Goal: Task Accomplishment & Management: Manage account settings

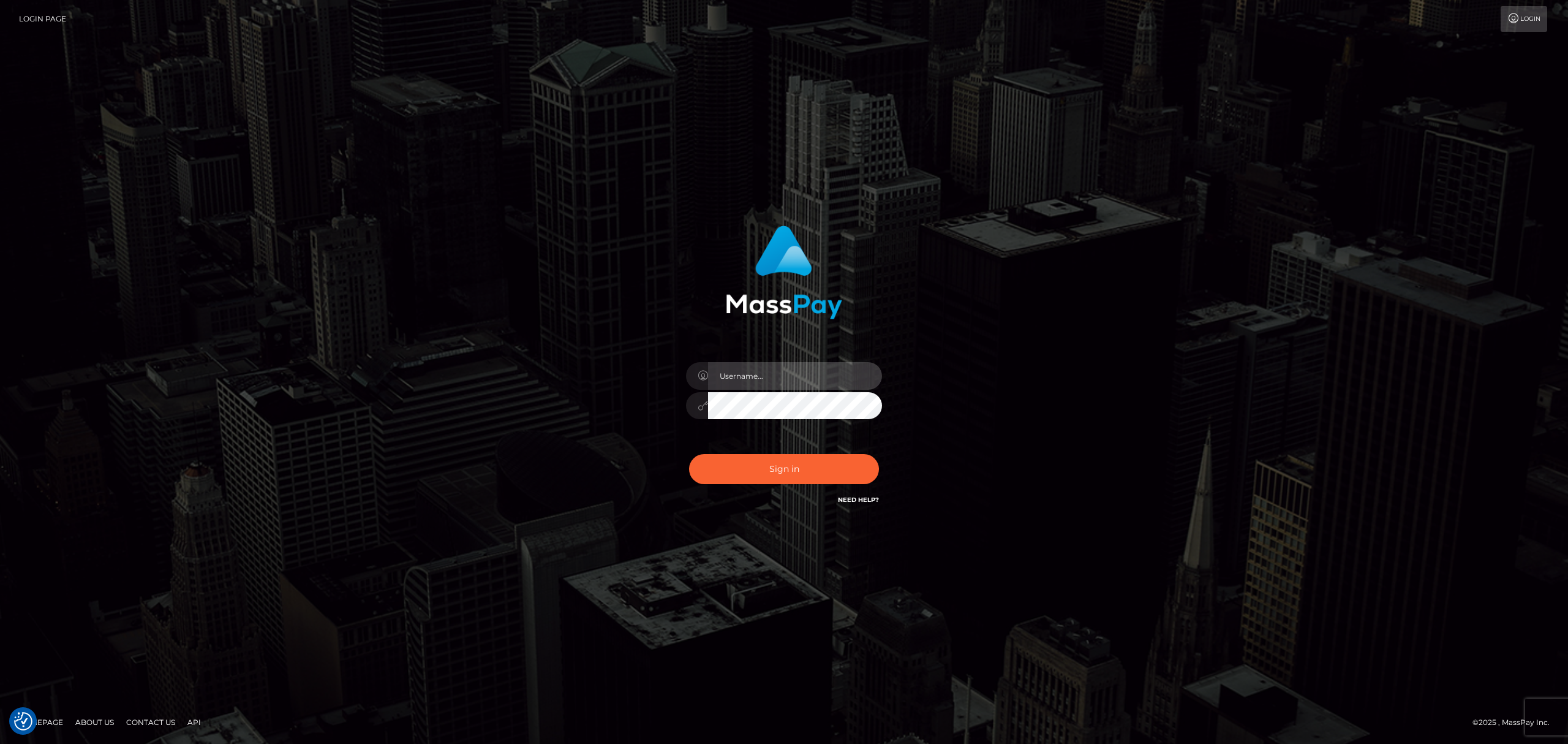
click at [770, 363] on input "text" at bounding box center [795, 376] width 174 height 28
drag, startPoint x: 770, startPoint y: 375, endPoint x: 778, endPoint y: 386, distance: 13.6
click at [770, 375] on input "text" at bounding box center [795, 376] width 174 height 28
type input "Eric"
click at [834, 467] on button "Sign in" at bounding box center [784, 469] width 190 height 30
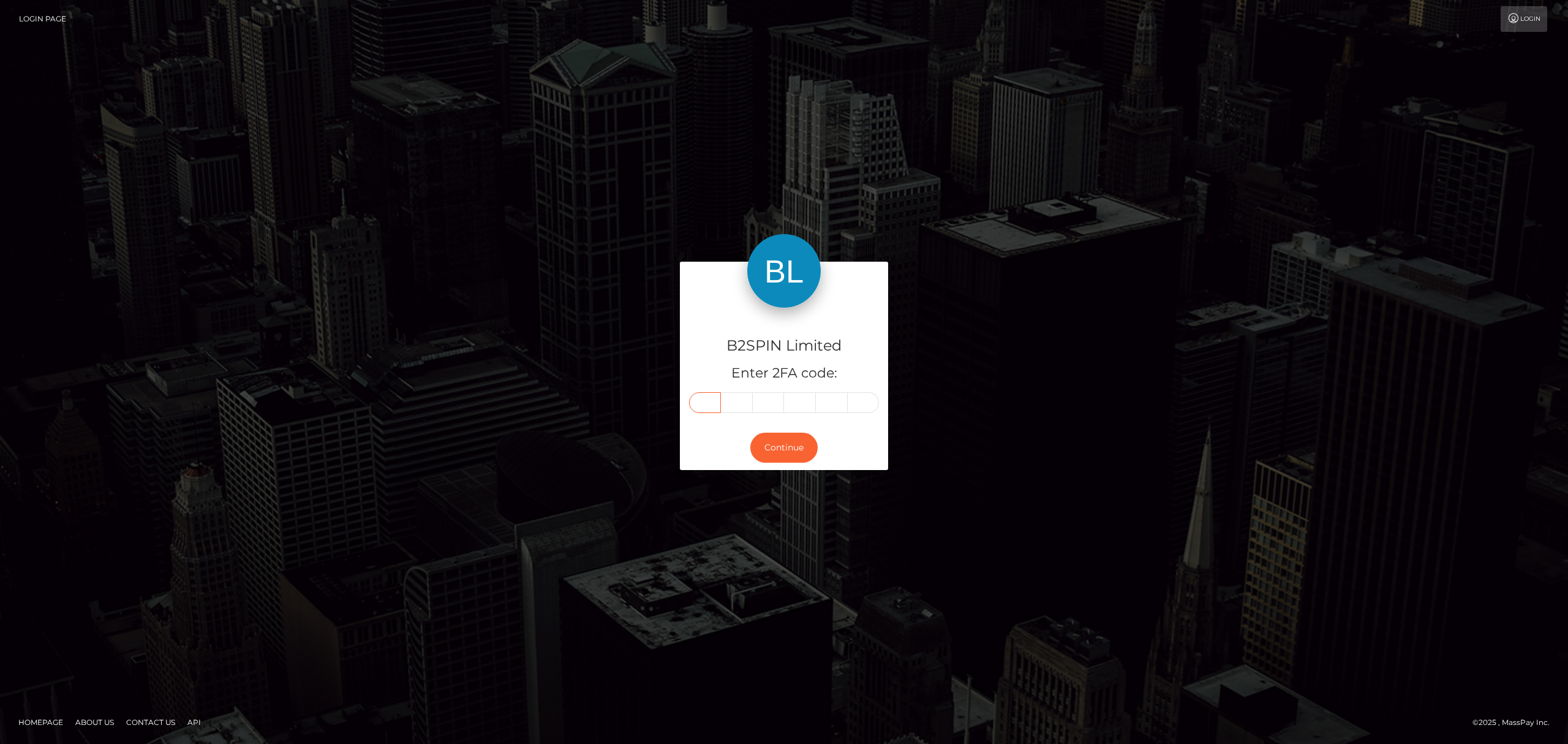
click at [709, 396] on input "text" at bounding box center [705, 403] width 32 height 21
paste input "2"
type input "2"
type input "7"
type input "3"
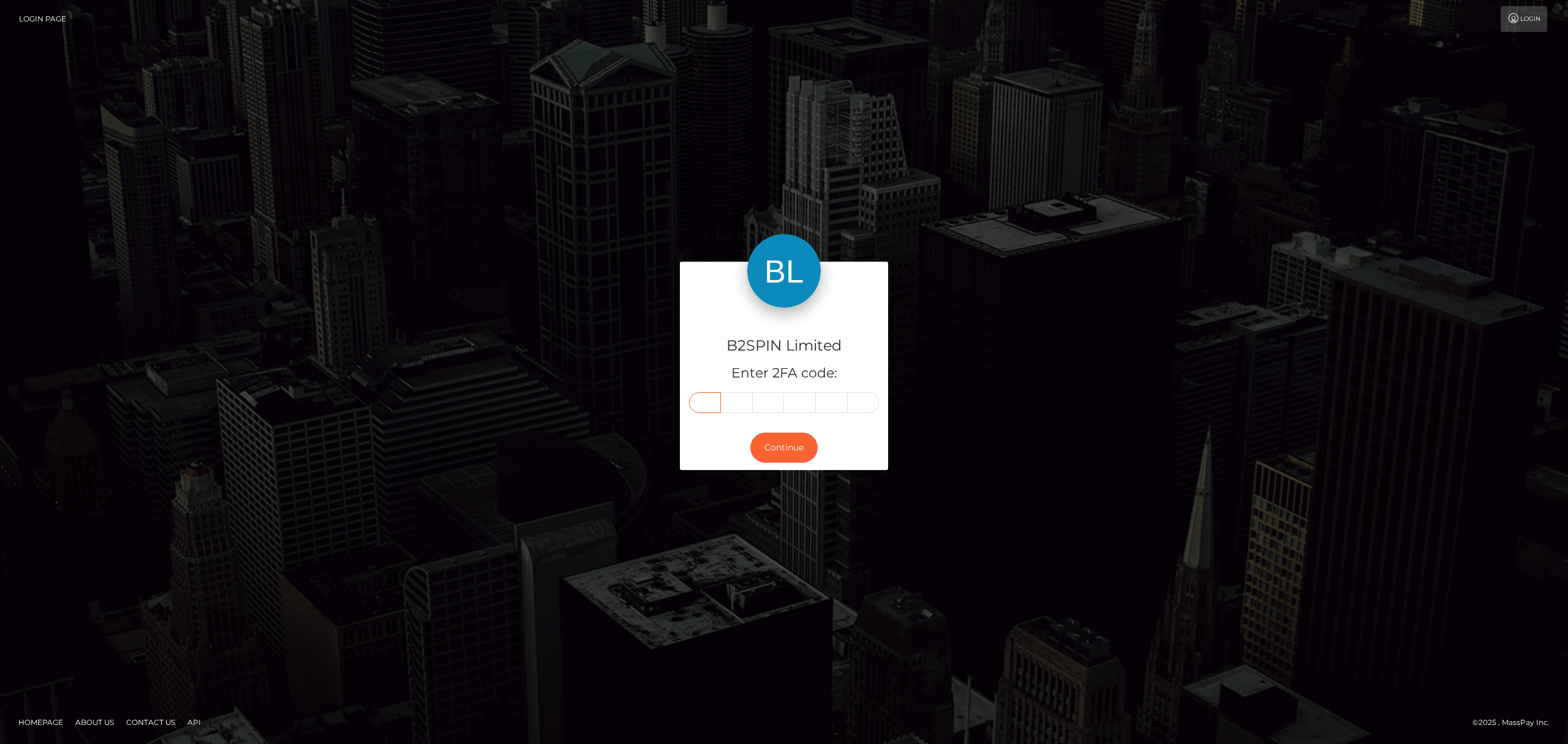
type input "6"
type input "5"
click at [784, 457] on button "Continue" at bounding box center [784, 448] width 68 height 30
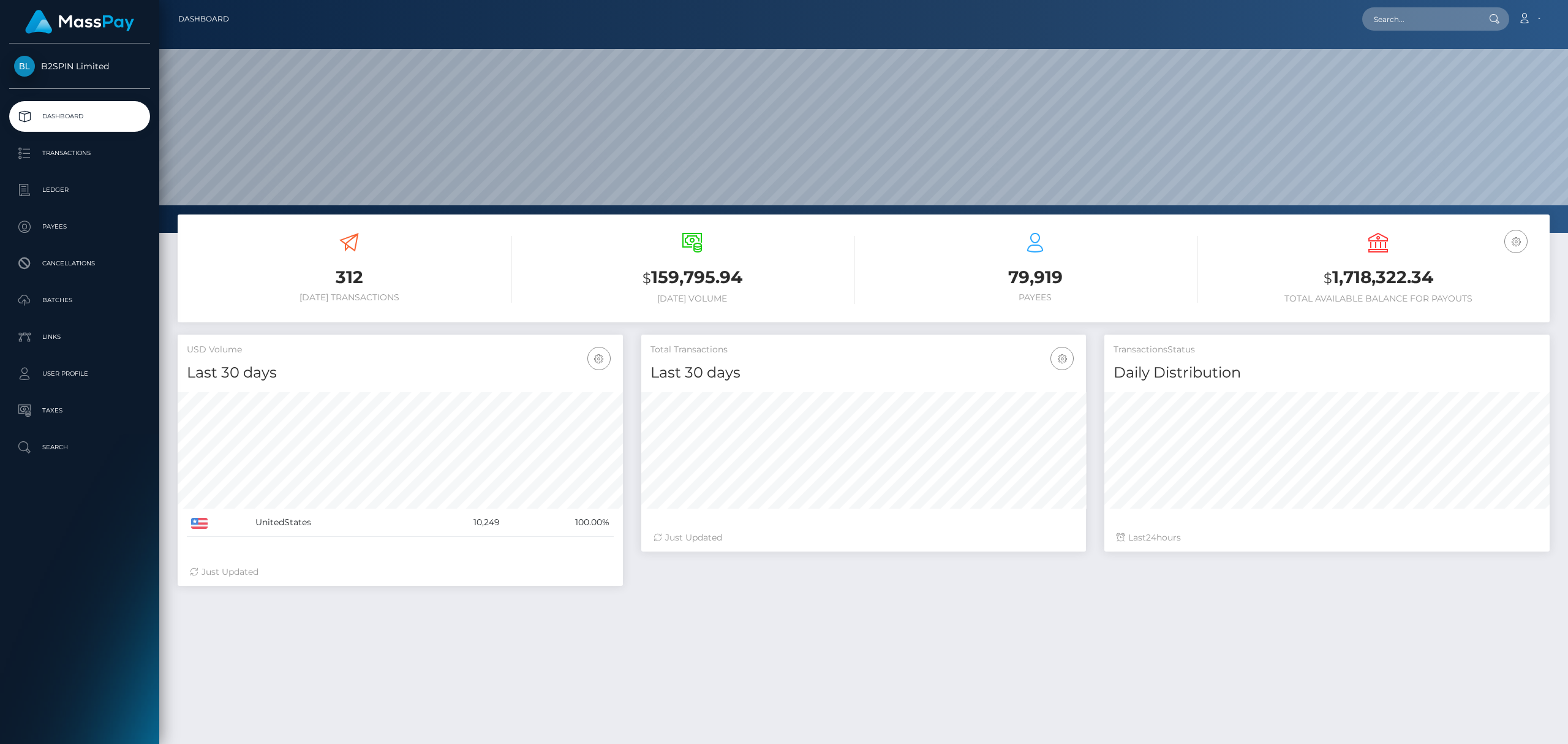
scroll to position [217, 445]
drag, startPoint x: 1437, startPoint y: 272, endPoint x: 1332, endPoint y: 271, distance: 105.0
click at [1332, 271] on h3 "$ 1,718,322.34" at bounding box center [1378, 277] width 325 height 25
copy h3 "1,718,322.34"
